Goal: Transaction & Acquisition: Purchase product/service

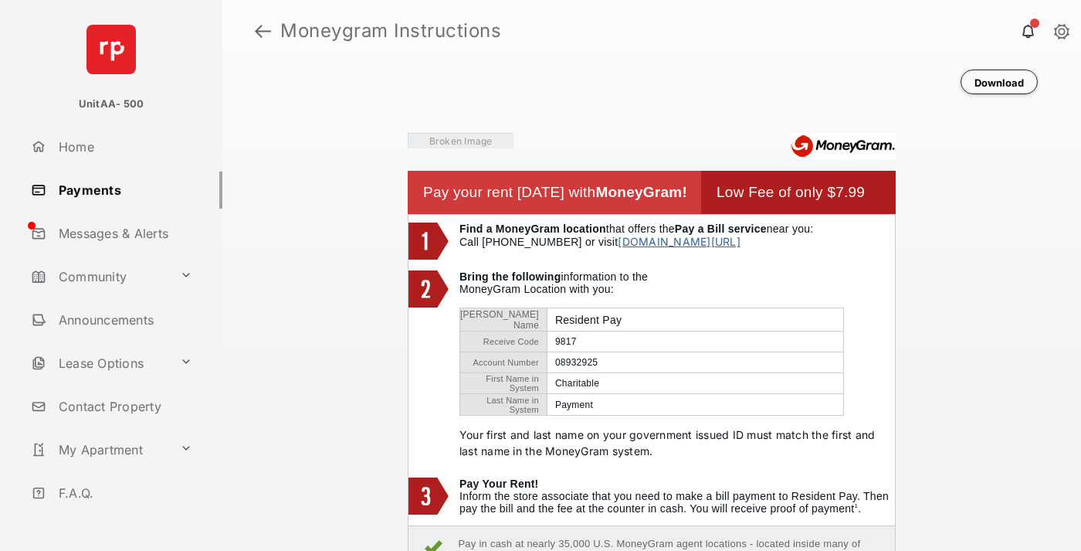
click at [263, 31] on link at bounding box center [263, 30] width 16 height 37
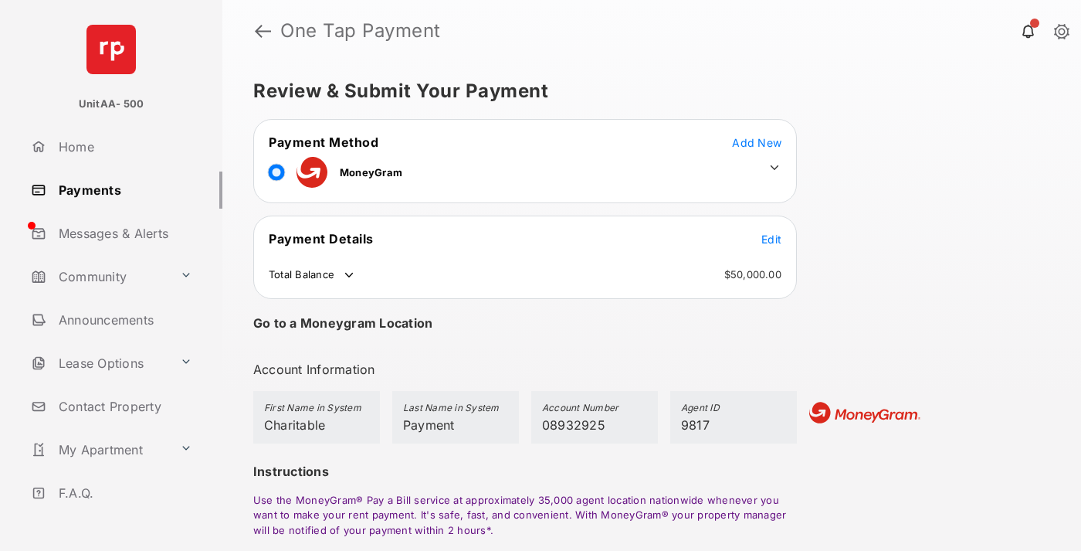
click at [772, 239] on span "Edit" at bounding box center [771, 238] width 20 height 13
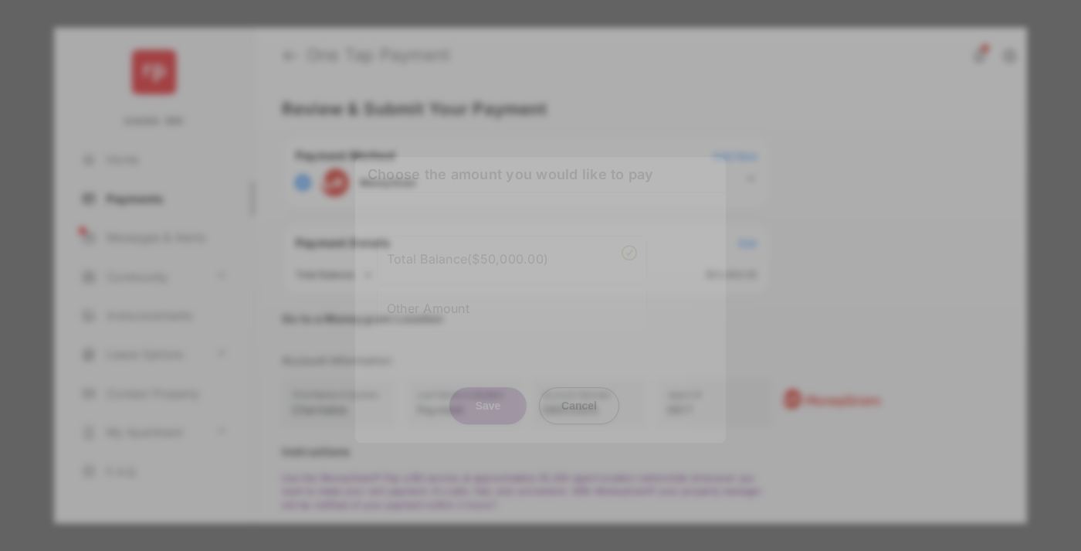
click at [512, 295] on div "Other Amount" at bounding box center [512, 308] width 250 height 26
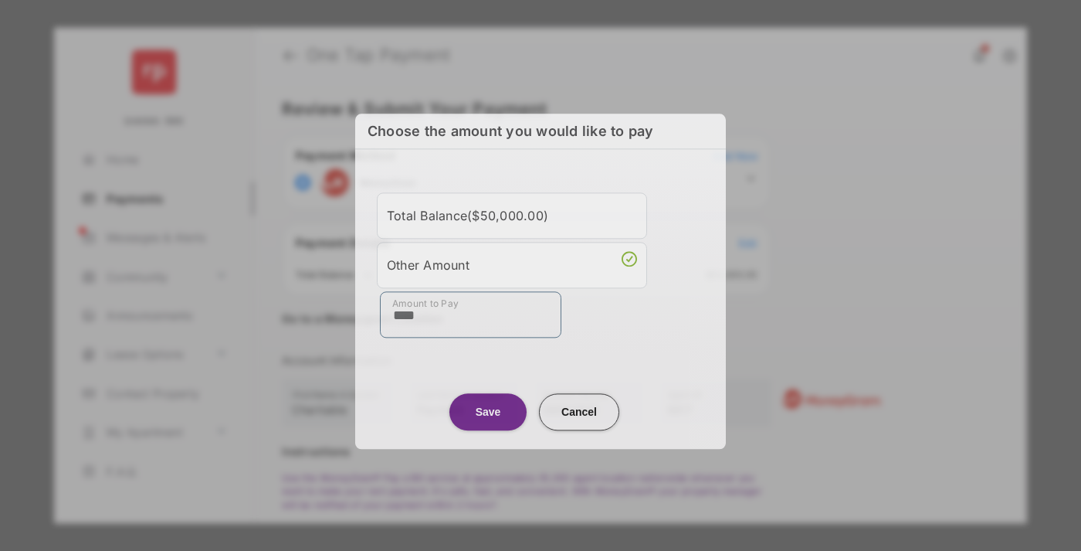
type input "****"
click at [488, 406] on button "Save" at bounding box center [487, 411] width 77 height 37
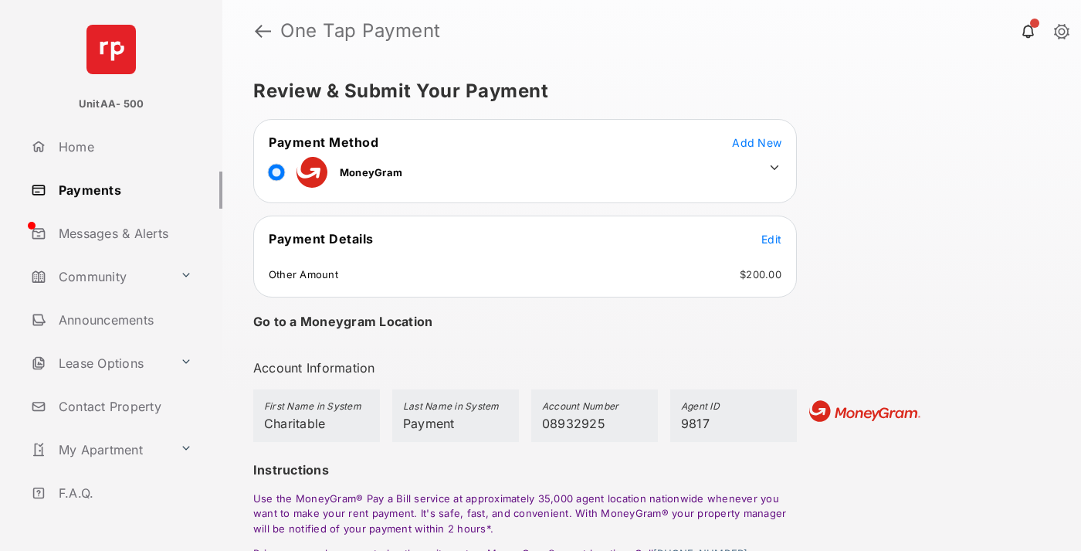
click at [775, 168] on icon at bounding box center [775, 168] width 14 height 14
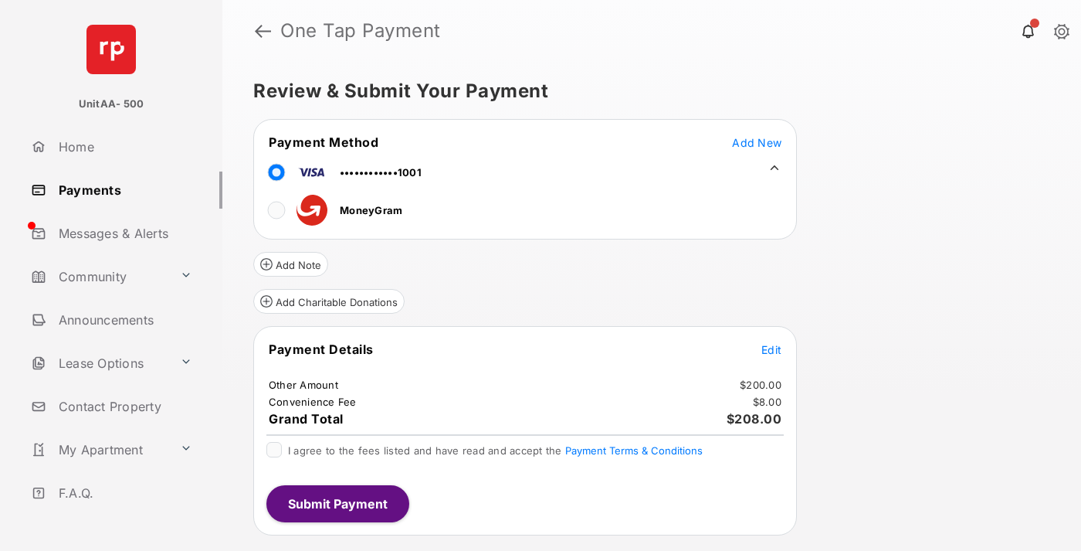
click at [328, 301] on button "Add Charitable Donations" at bounding box center [328, 301] width 151 height 25
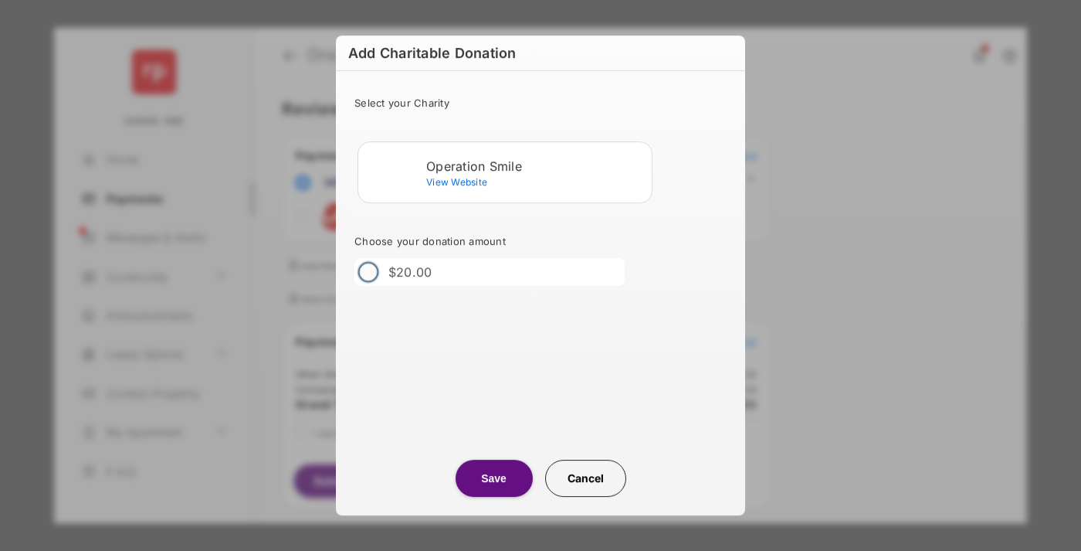
click at [536, 165] on div "Operation Smile" at bounding box center [535, 166] width 219 height 14
click at [494, 478] on button "Save" at bounding box center [494, 478] width 77 height 37
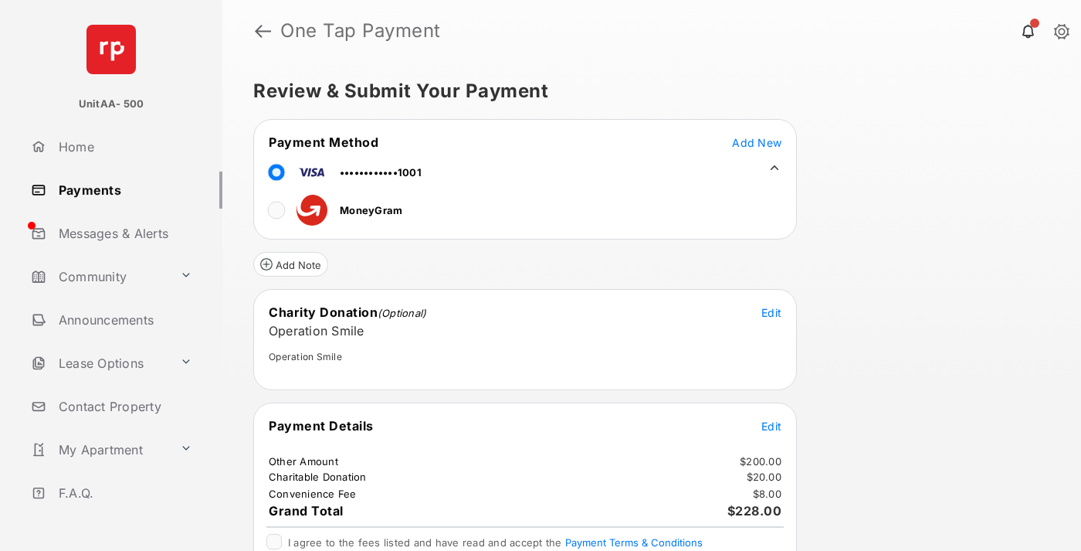
click at [772, 426] on span "Edit" at bounding box center [771, 425] width 20 height 13
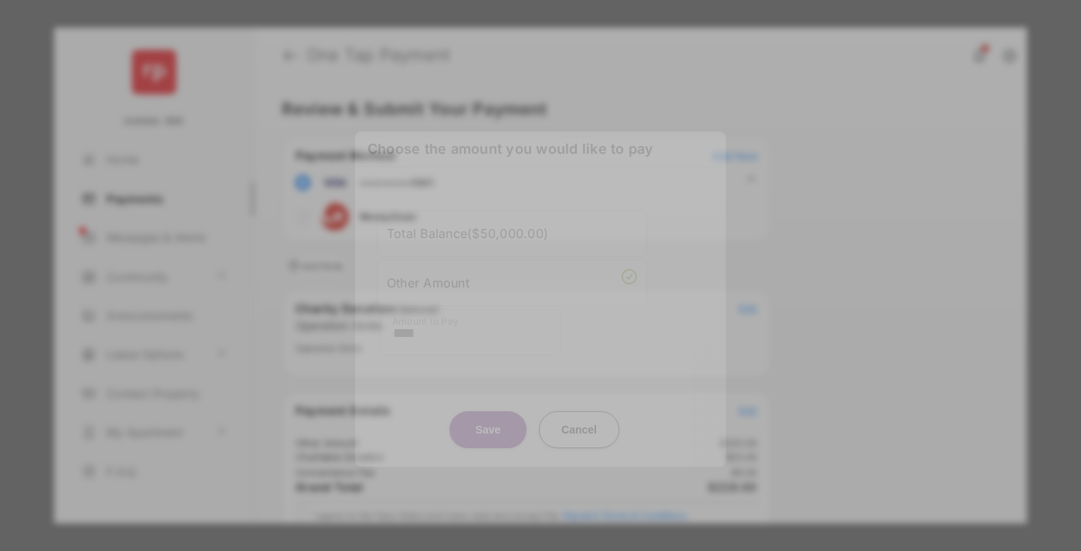
click at [488, 411] on button "Save" at bounding box center [487, 429] width 77 height 37
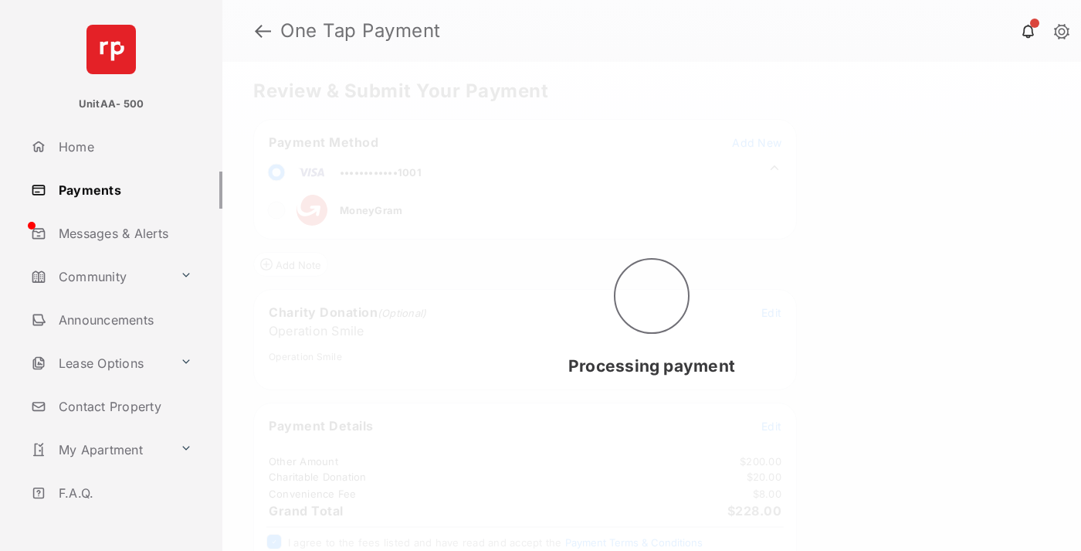
scroll to position [63, 0]
